Goal: Task Accomplishment & Management: Complete application form

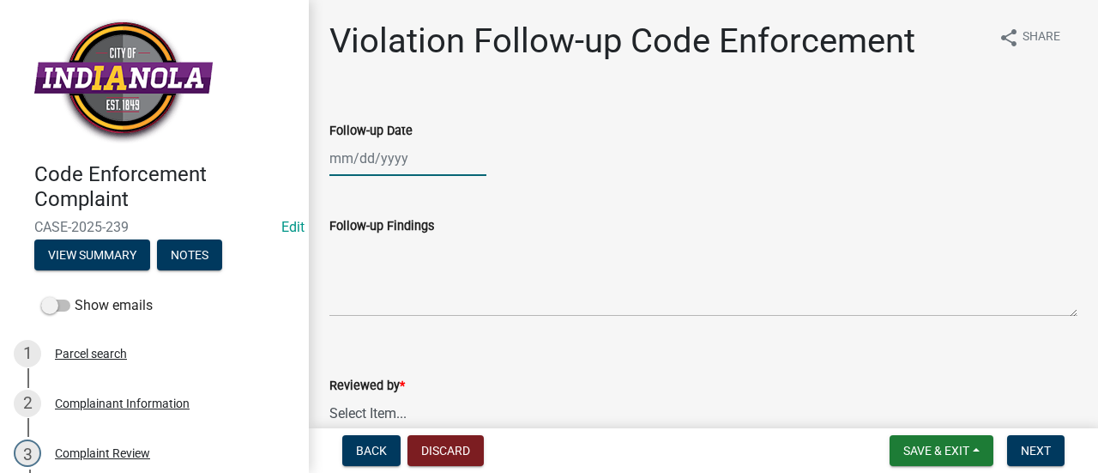
click at [420, 159] on div at bounding box center [407, 158] width 157 height 35
select select "10"
select select "2025"
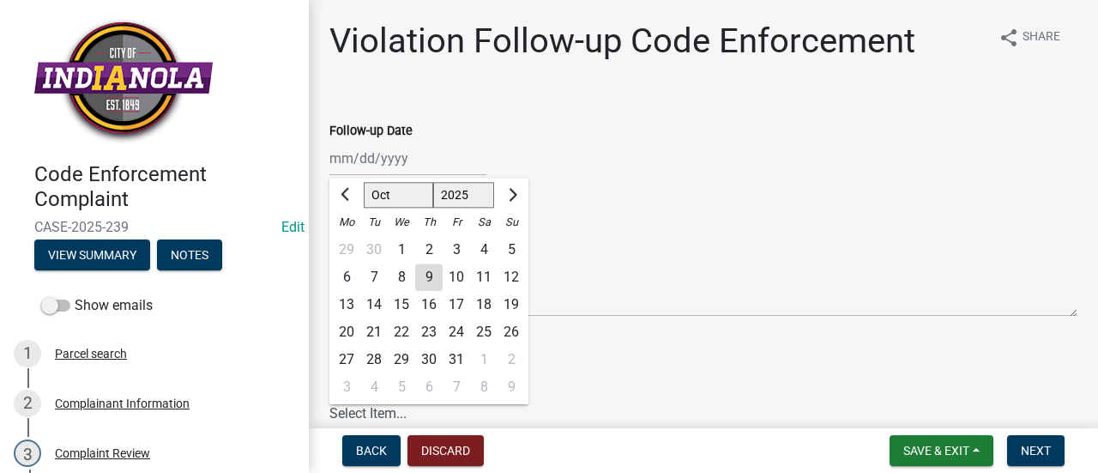
click at [427, 273] on div "9" at bounding box center [428, 276] width 27 height 27
type input "[DATE]"
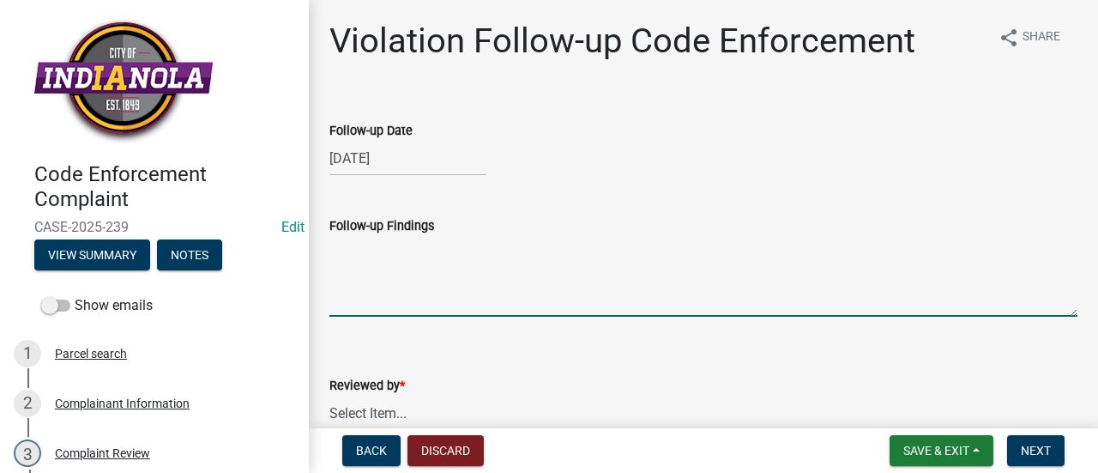
click at [426, 274] on textarea "Follow-up Findings" at bounding box center [703, 276] width 748 height 81
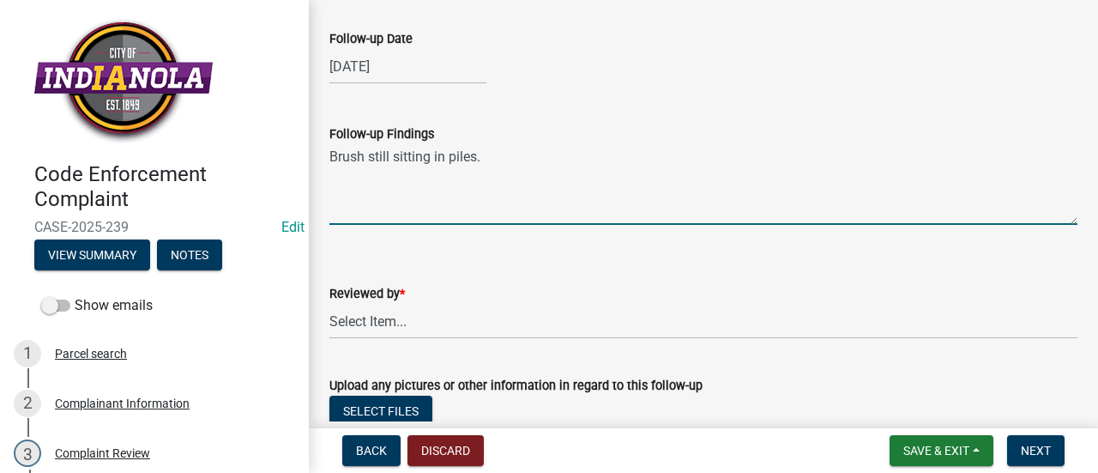
type textarea "Brush still sitting in piles."
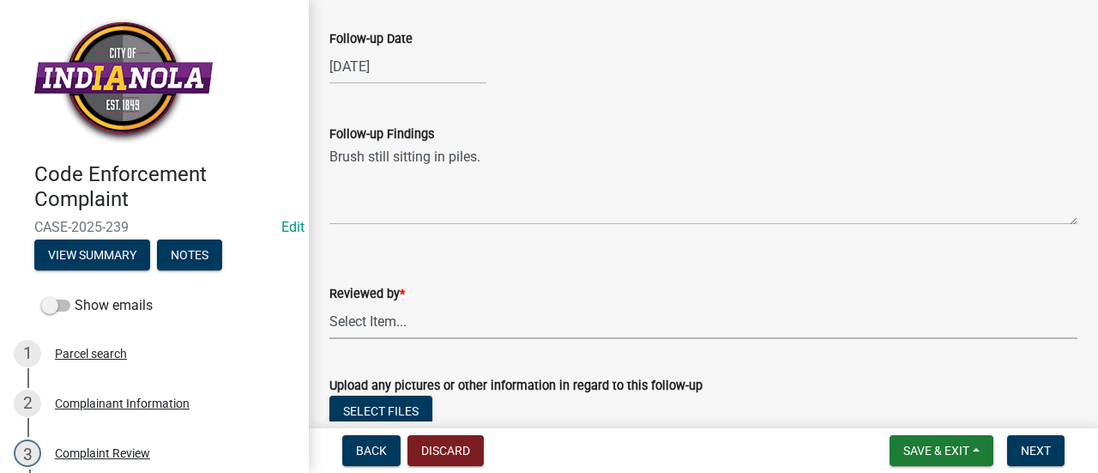
click at [437, 332] on select "Select Item... [PERSON_NAME] [PERSON_NAME] [PERSON_NAME] Other" at bounding box center [703, 321] width 748 height 35
click at [329, 304] on select "Select Item... [PERSON_NAME] [PERSON_NAME] [PERSON_NAME] Other" at bounding box center [703, 321] width 748 height 35
select select "90f24476-4bfd-40de-b340-4f29c833af21"
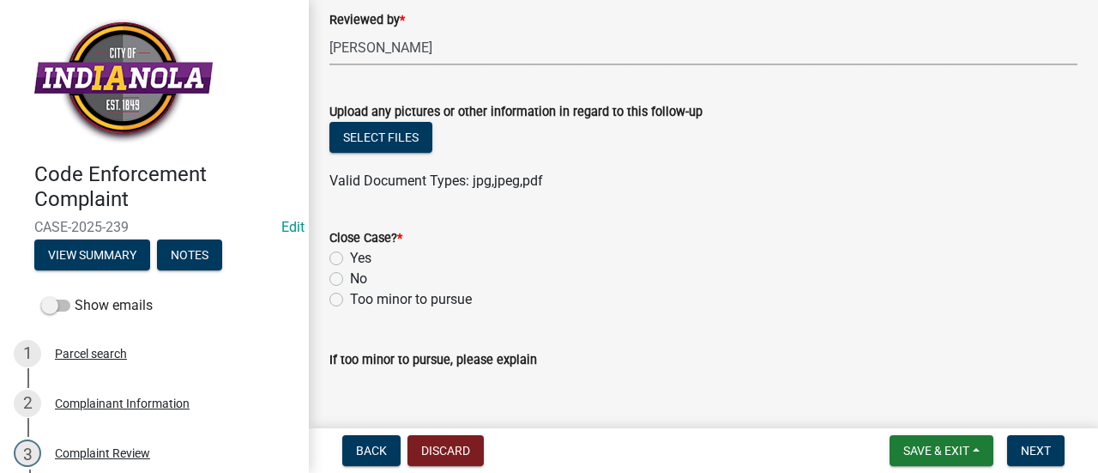
scroll to position [366, 0]
click at [350, 277] on label "No" at bounding box center [358, 278] width 17 height 21
click at [350, 277] on input "No" at bounding box center [355, 273] width 11 height 11
radio input "true"
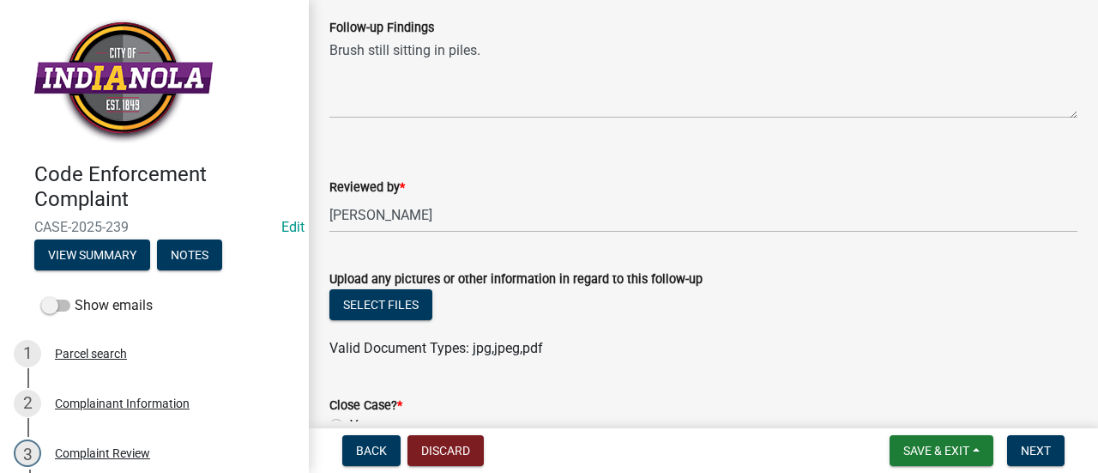
scroll to position [197, 0]
click at [399, 302] on button "Select files" at bounding box center [380, 305] width 103 height 31
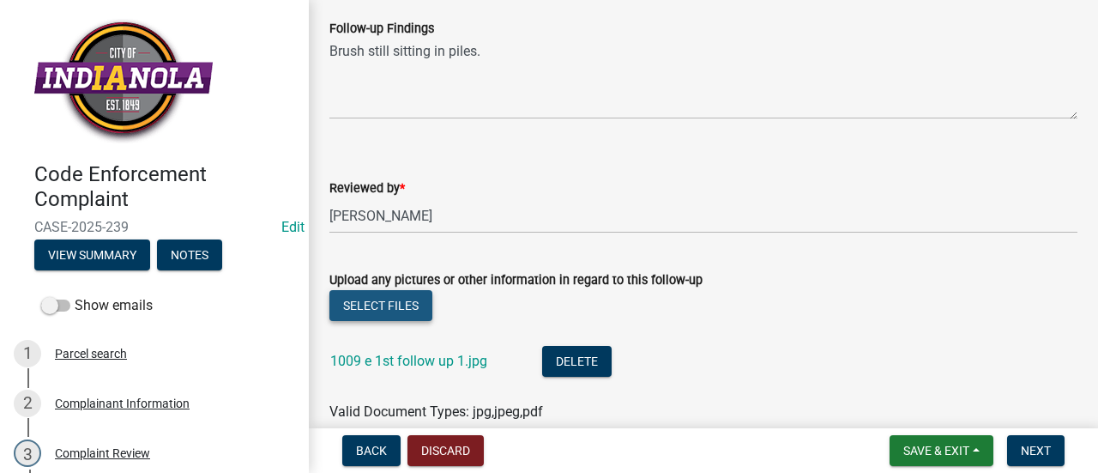
click at [395, 306] on button "Select files" at bounding box center [380, 305] width 103 height 31
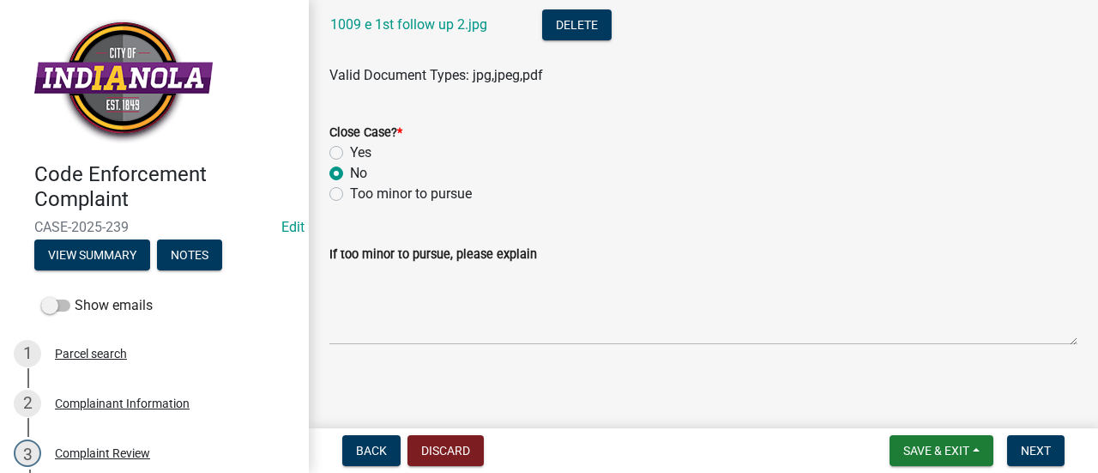
scroll to position [600, 0]
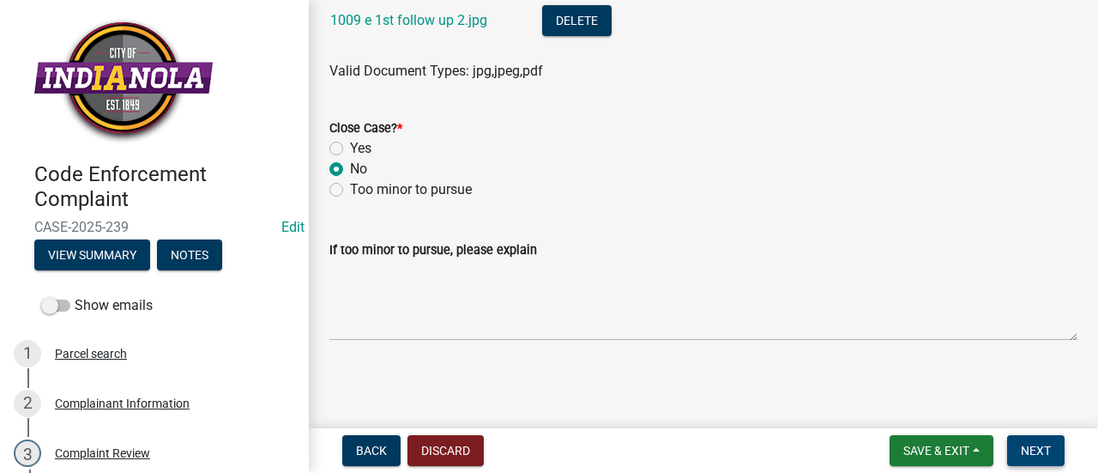
click at [1033, 442] on button "Next" at bounding box center [1035, 450] width 57 height 31
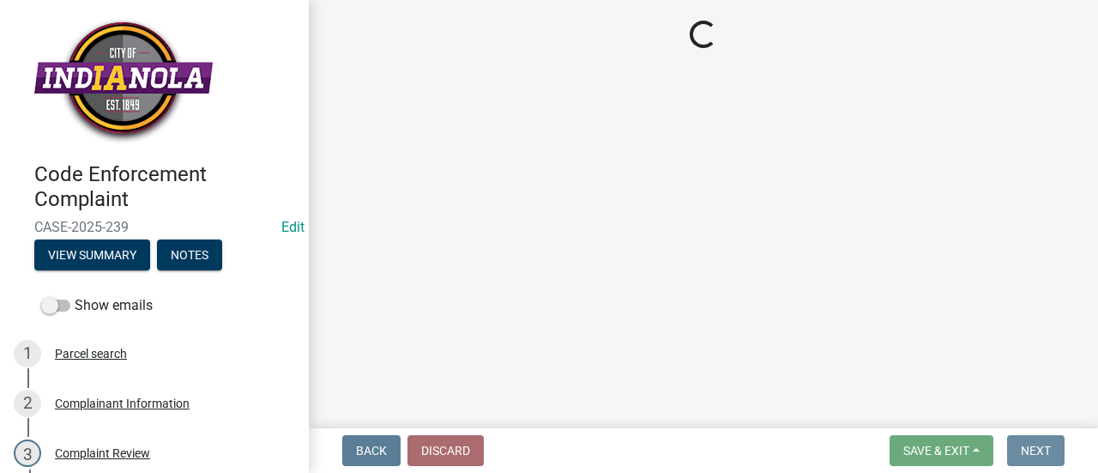
scroll to position [0, 0]
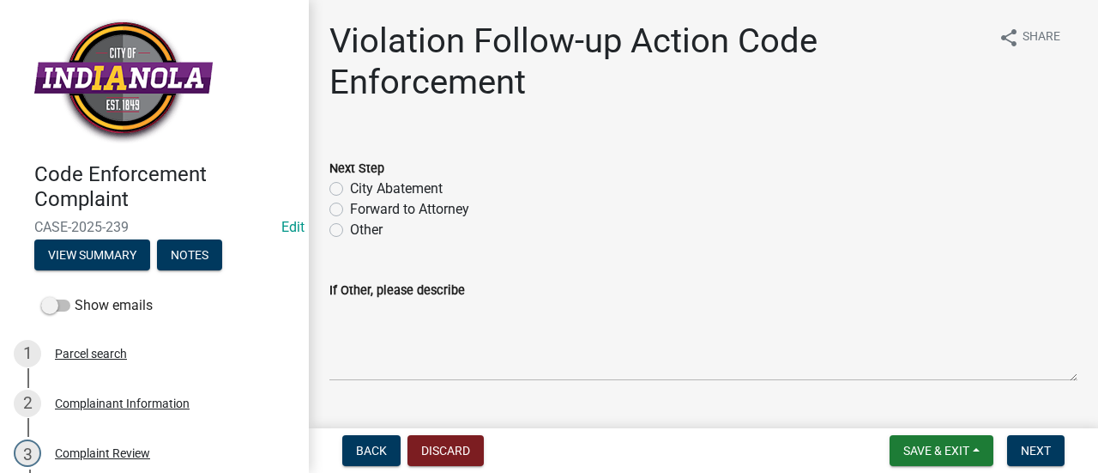
click at [350, 188] on label "City Abatement" at bounding box center [396, 188] width 93 height 21
click at [350, 188] on input "City Abatement" at bounding box center [355, 183] width 11 height 11
radio input "true"
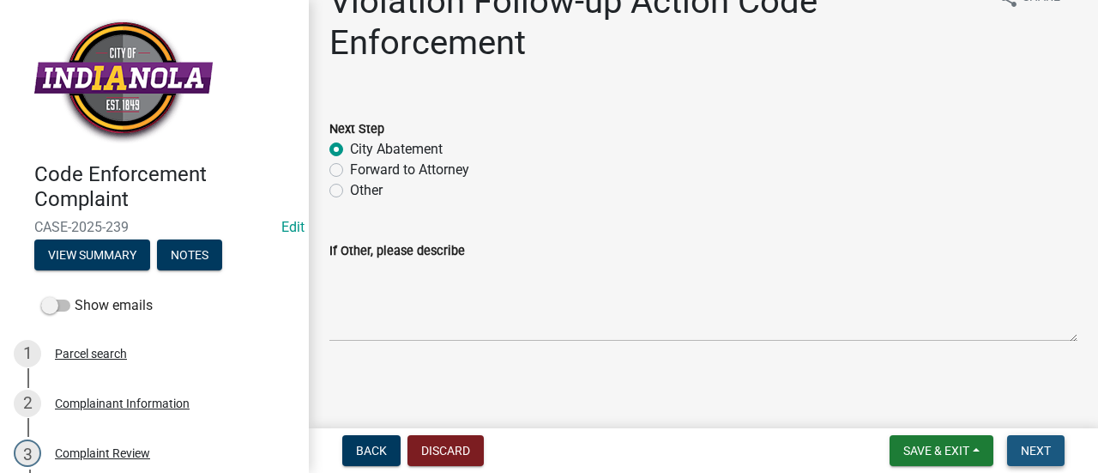
click at [1024, 438] on button "Next" at bounding box center [1035, 450] width 57 height 31
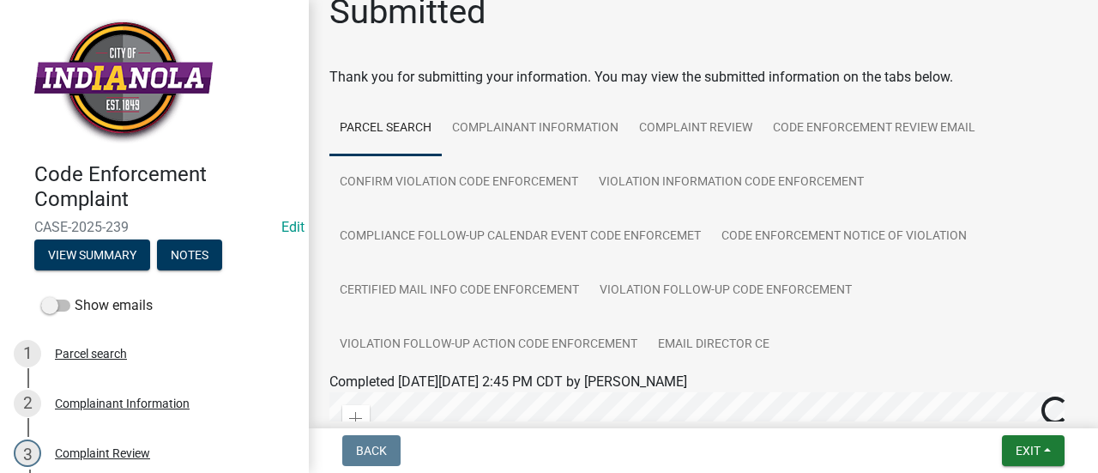
scroll to position [0, 0]
